Goal: Information Seeking & Learning: Learn about a topic

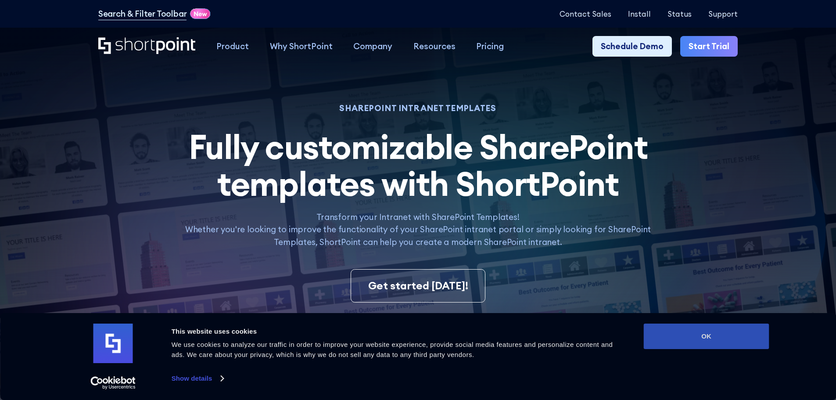
click at [701, 344] on button "OK" at bounding box center [707, 335] width 126 height 25
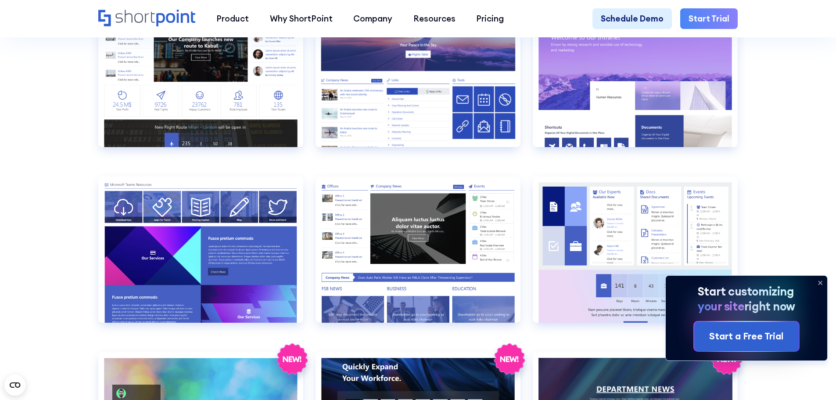
scroll to position [1405, 0]
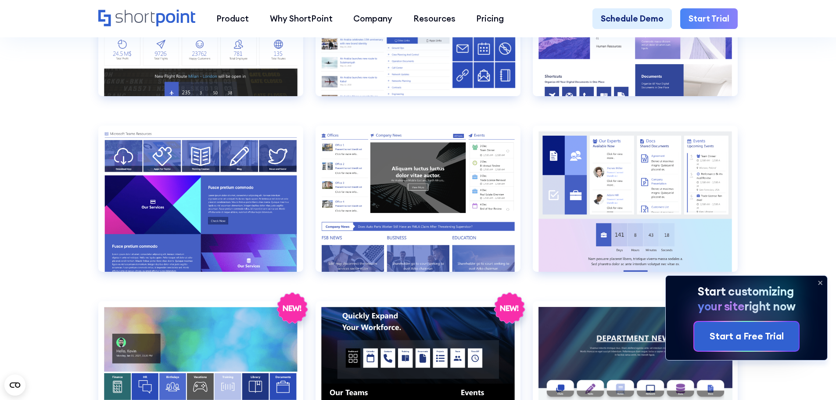
drag, startPoint x: 54, startPoint y: 146, endPoint x: 60, endPoint y: 148, distance: 5.7
click at [54, 146] on section "SHAREPOINT INTRANET TEMPLATES Fully customizable SharePoint templates with Shor…" at bounding box center [418, 155] width 836 height 3077
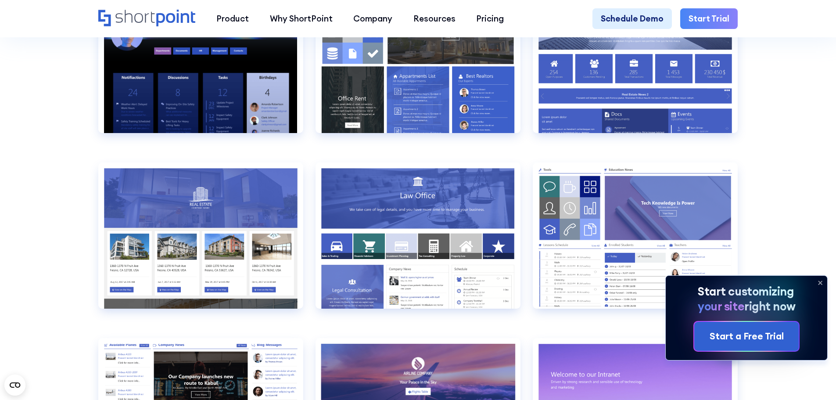
scroll to position [1009, 0]
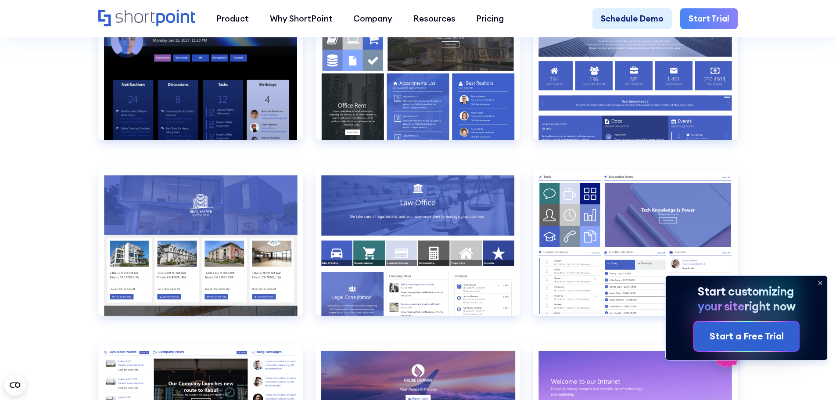
click at [819, 285] on icon at bounding box center [820, 283] width 14 height 14
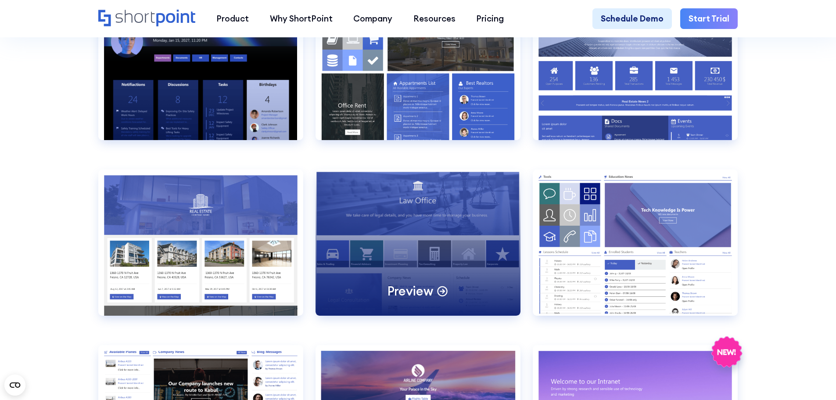
click at [460, 210] on div "Preview" at bounding box center [418, 242] width 205 height 146
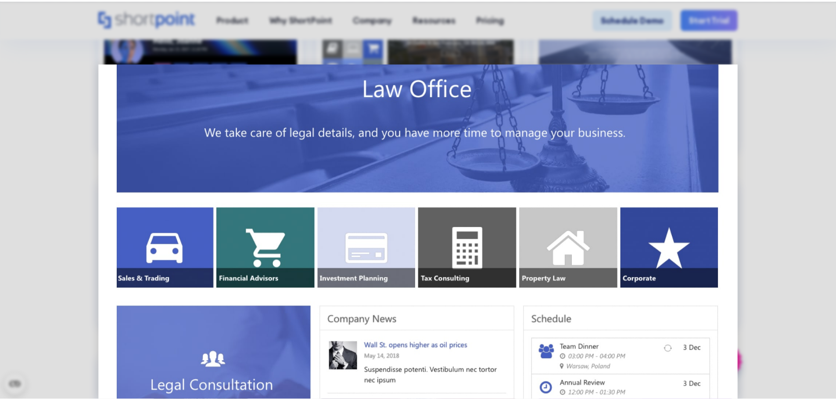
scroll to position [88, 0]
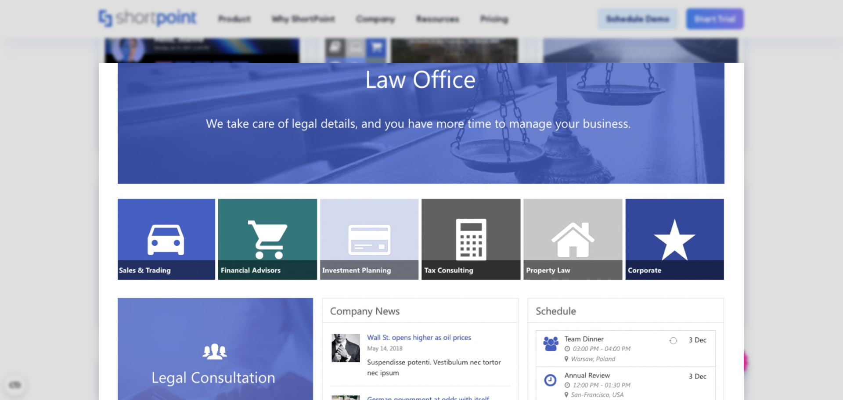
click at [66, 136] on div at bounding box center [421, 200] width 843 height 400
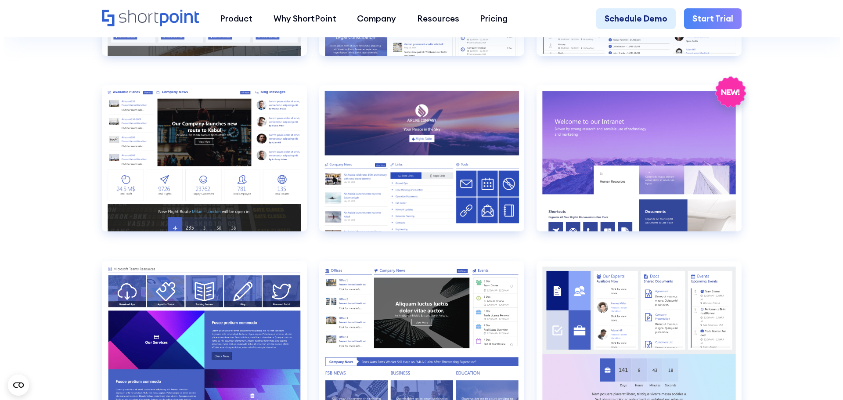
scroll to position [1273, 0]
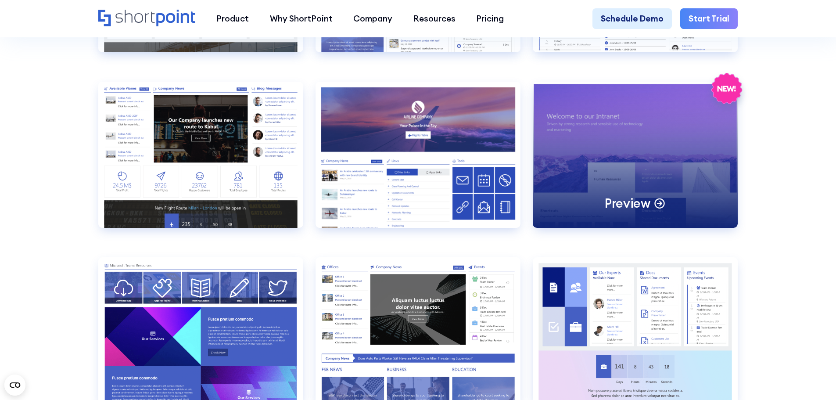
click at [664, 144] on div "Preview" at bounding box center [635, 155] width 205 height 146
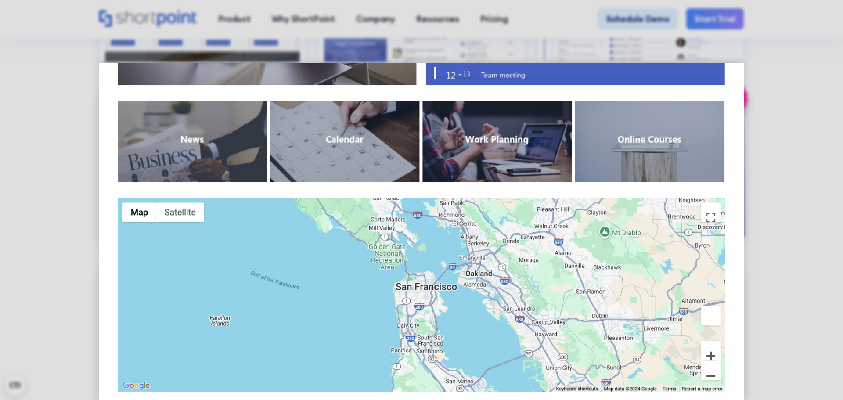
scroll to position [741, 0]
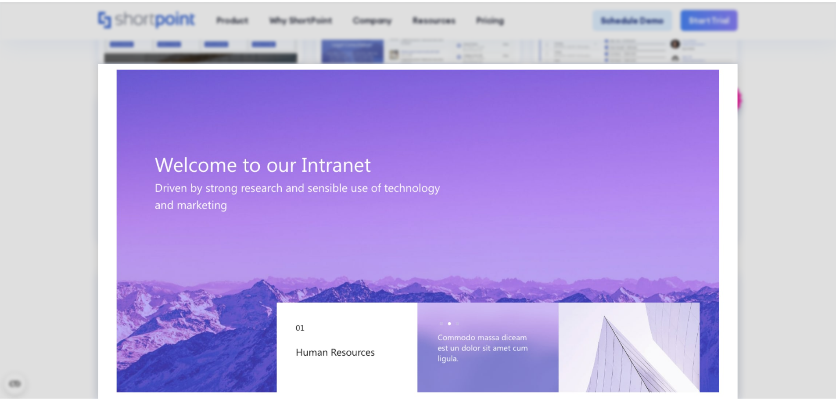
scroll to position [0, 0]
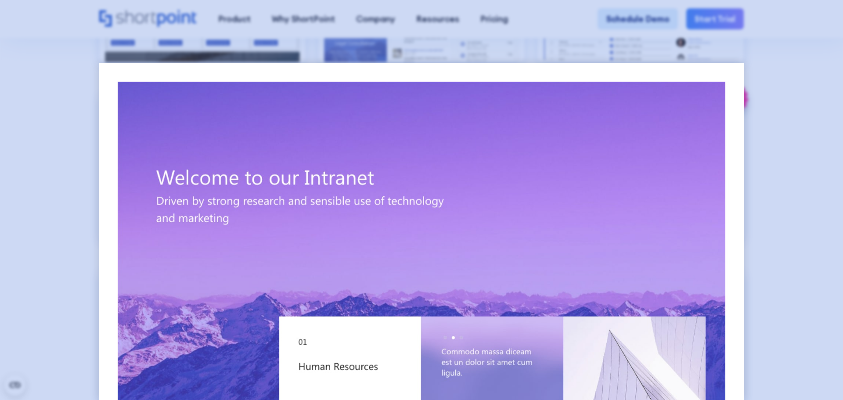
drag, startPoint x: 60, startPoint y: 129, endPoint x: 67, endPoint y: 133, distance: 8.5
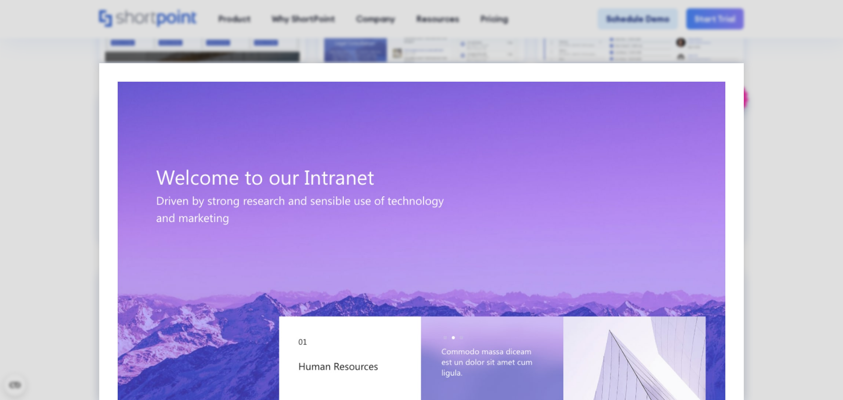
click at [60, 129] on div at bounding box center [421, 200] width 843 height 400
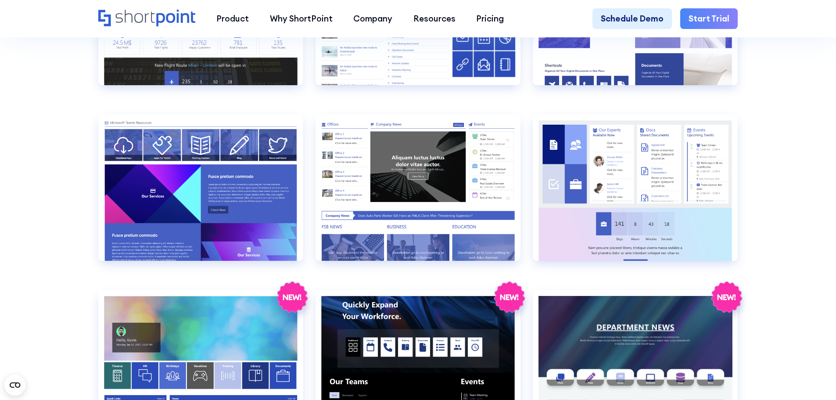
scroll to position [1405, 0]
